Goal: Task Accomplishment & Management: Use online tool/utility

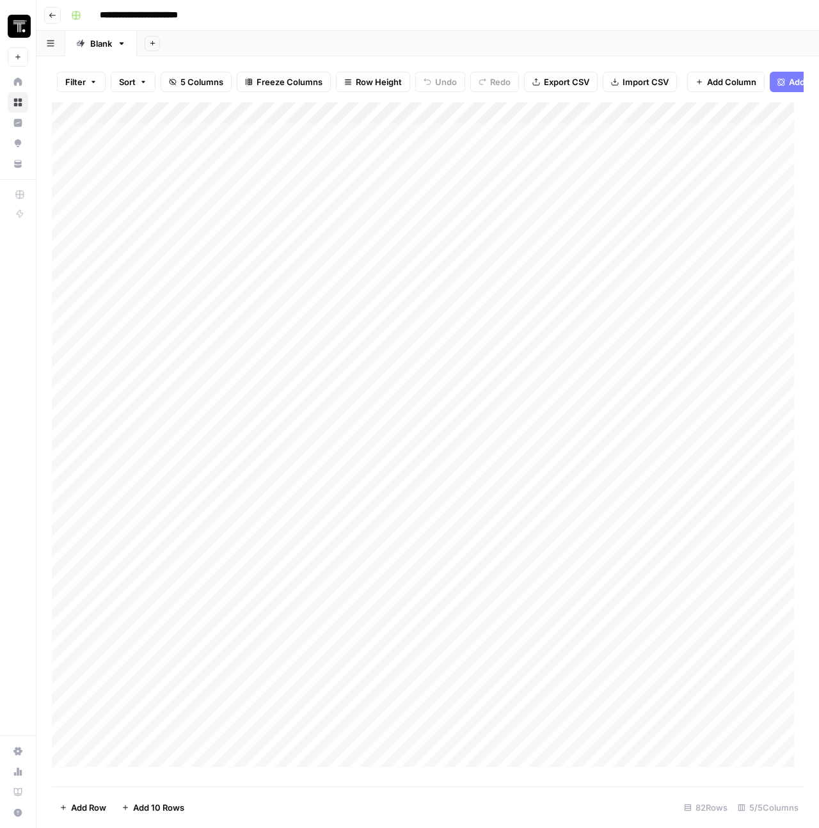
click at [58, 20] on button "Go back" at bounding box center [52, 15] width 17 height 17
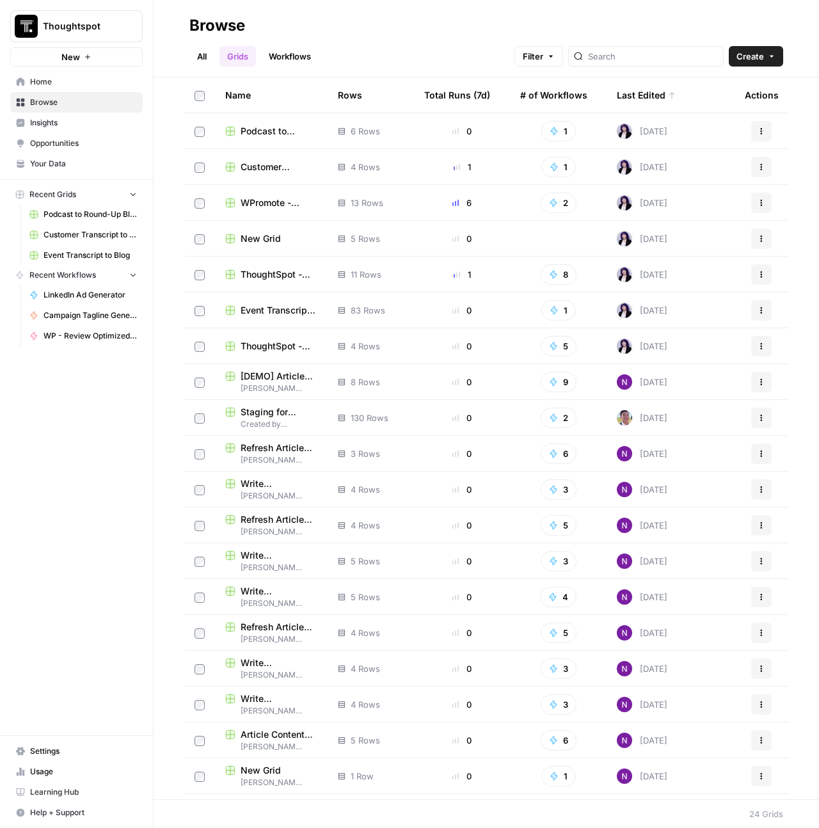
click at [95, 34] on button "Thoughtspot" at bounding box center [76, 26] width 132 height 32
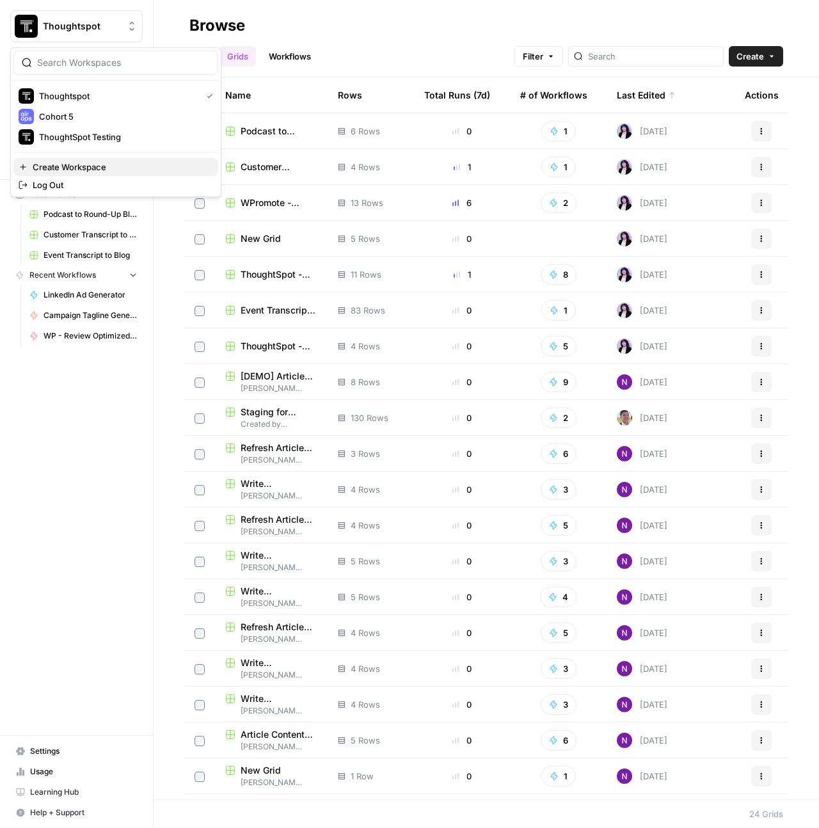
click at [97, 163] on span "Create Workspace" at bounding box center [120, 167] width 175 height 13
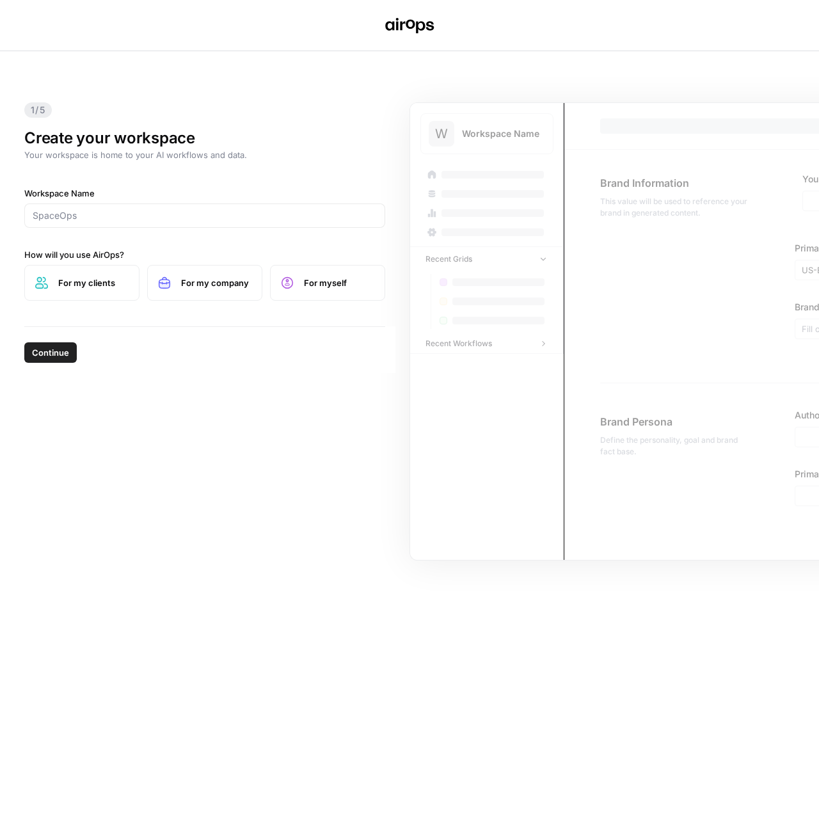
click at [148, 203] on div at bounding box center [204, 215] width 361 height 24
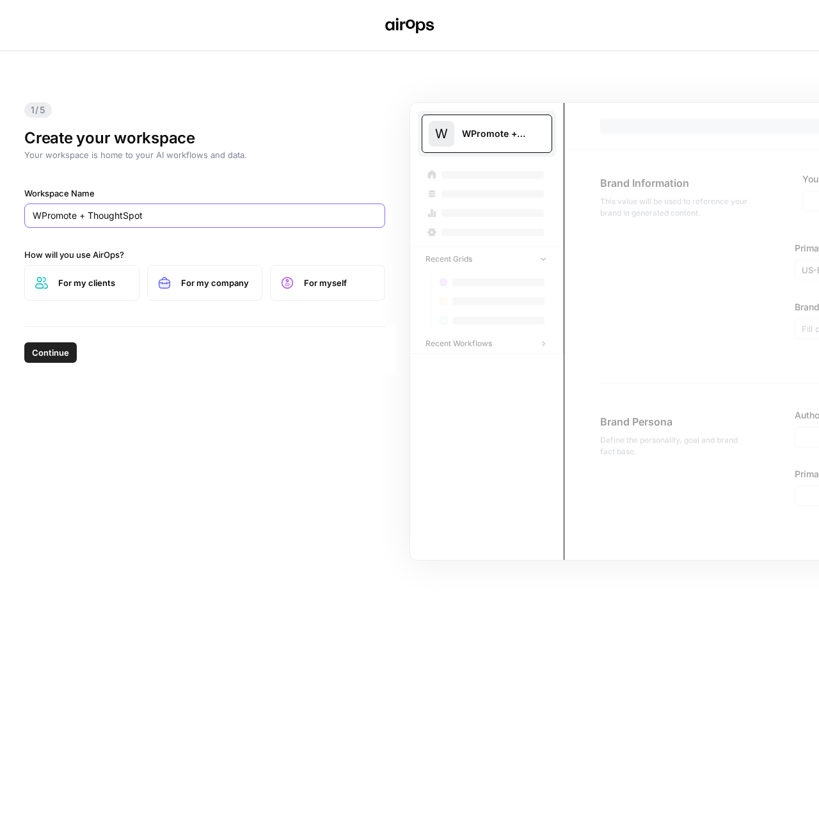
type input "WPromote + ThoughtSpot"
click at [212, 281] on span "For my company" at bounding box center [216, 282] width 70 height 13
click at [33, 357] on span "Continue" at bounding box center [50, 352] width 37 height 13
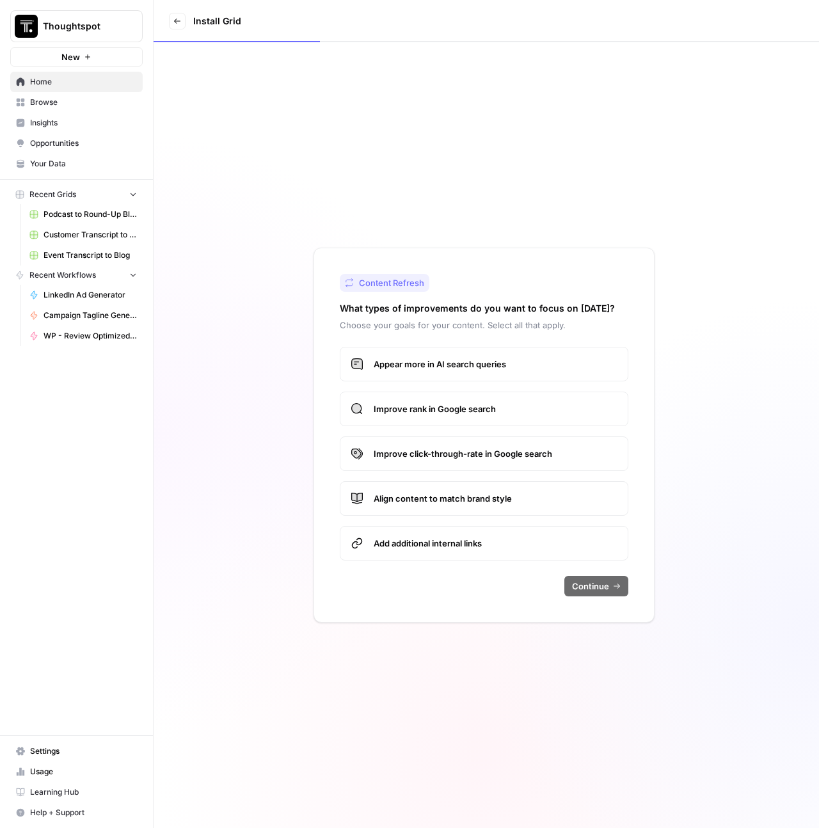
click at [59, 91] on link "Home" at bounding box center [76, 82] width 132 height 20
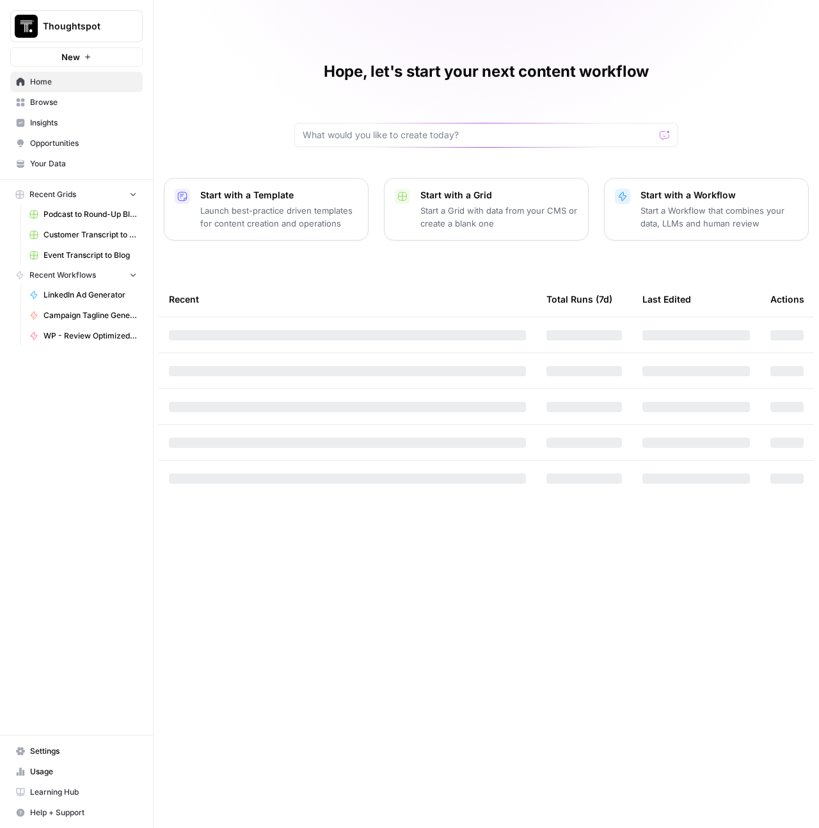
click at [70, 104] on span "Browse" at bounding box center [83, 103] width 107 height 12
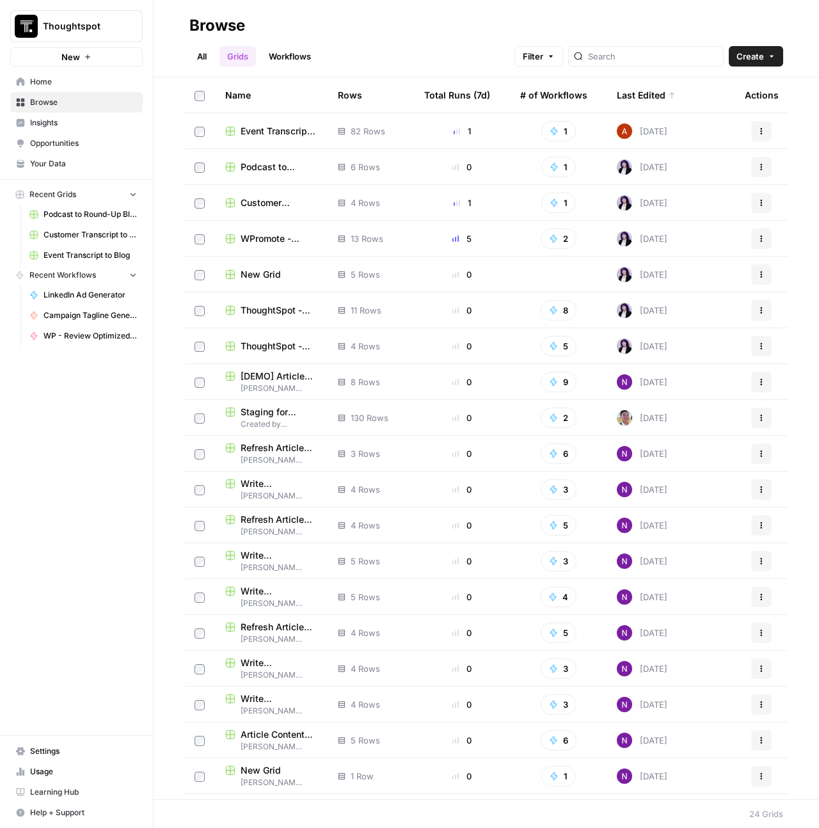
click at [271, 237] on span "WPromote - Optimize" at bounding box center [279, 238] width 77 height 13
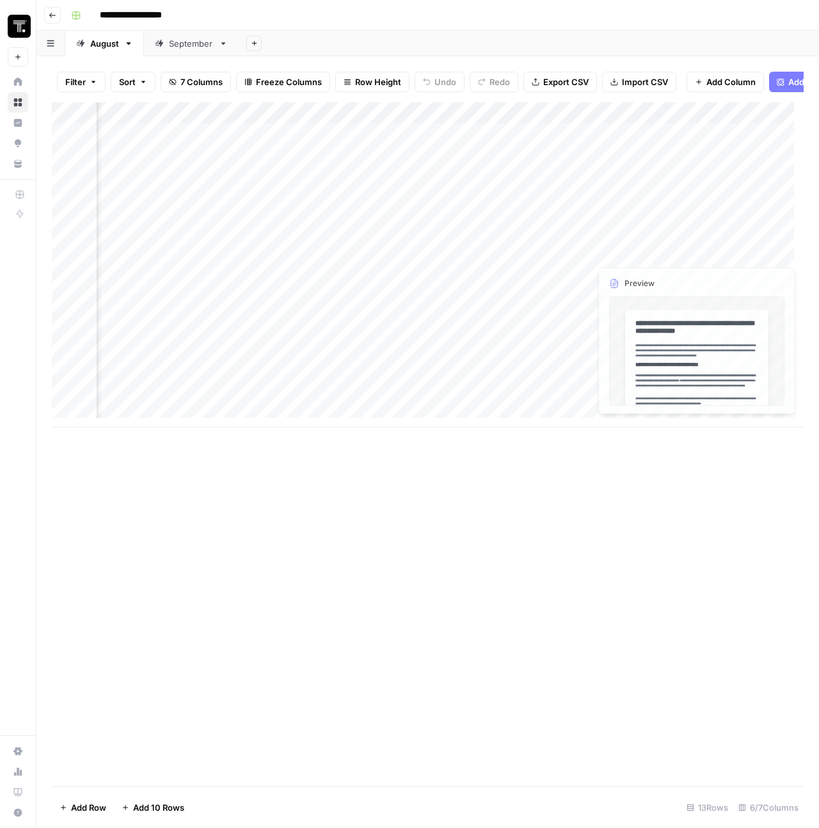
scroll to position [0, 492]
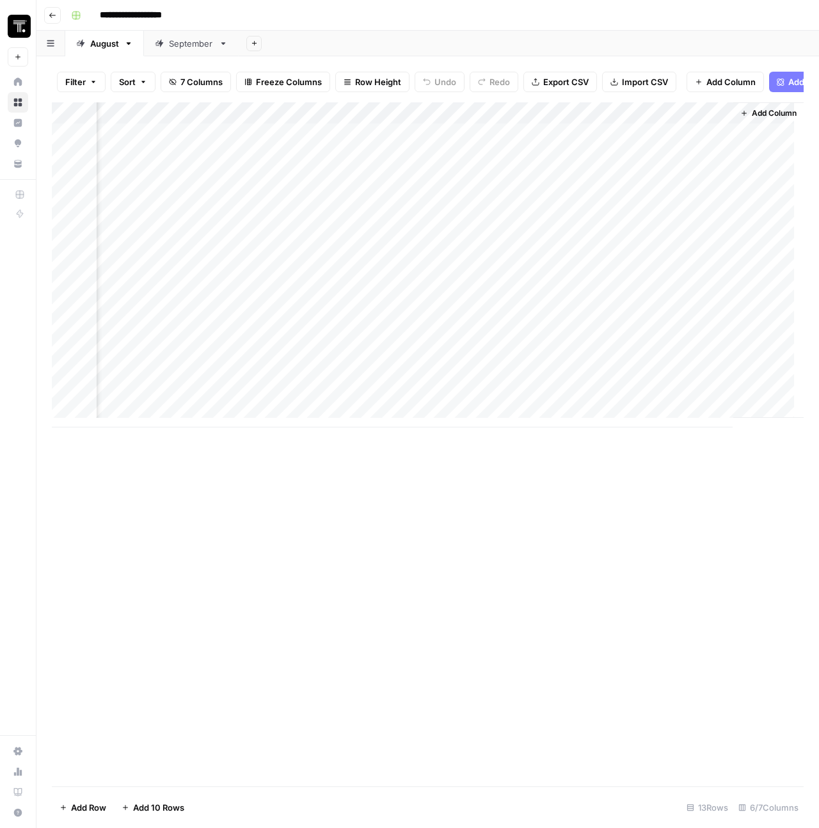
click at [435, 124] on div "Add Column" at bounding box center [428, 264] width 752 height 325
